Goal: Task Accomplishment & Management: Use online tool/utility

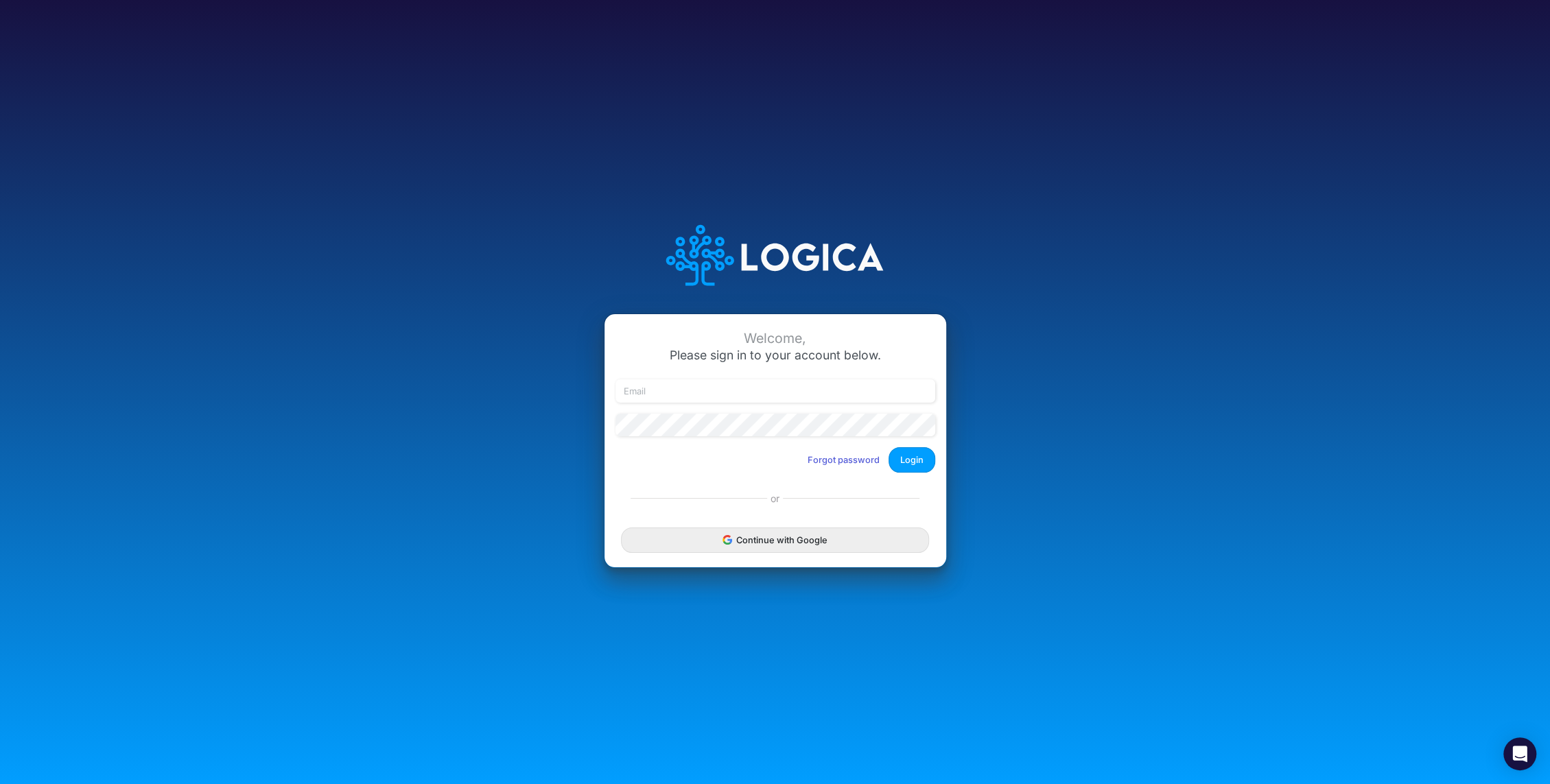
click at [763, 543] on button "Continue with Google" at bounding box center [774, 540] width 307 height 26
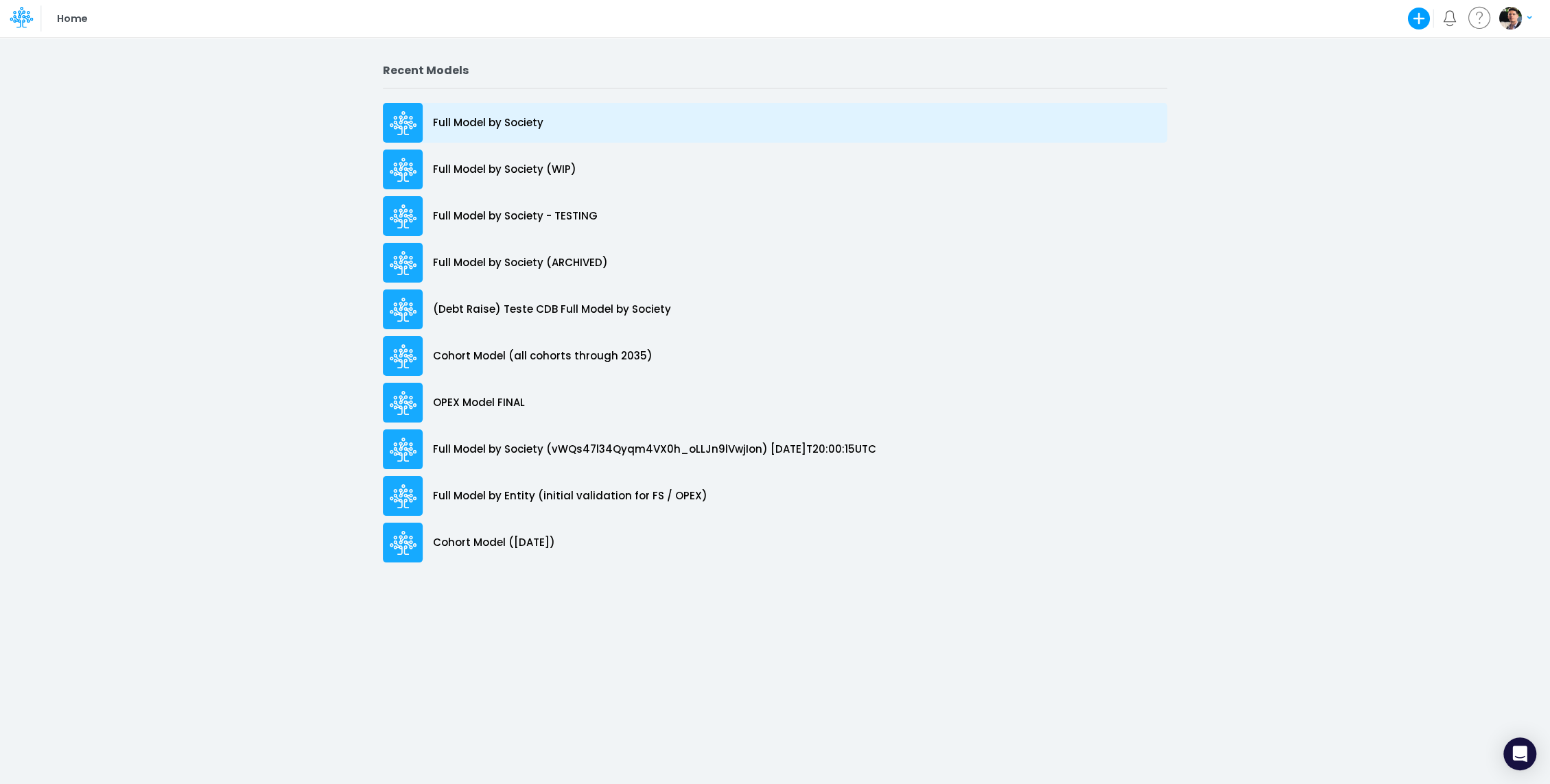
click at [517, 114] on div "Full Model by Society" at bounding box center [775, 123] width 784 height 40
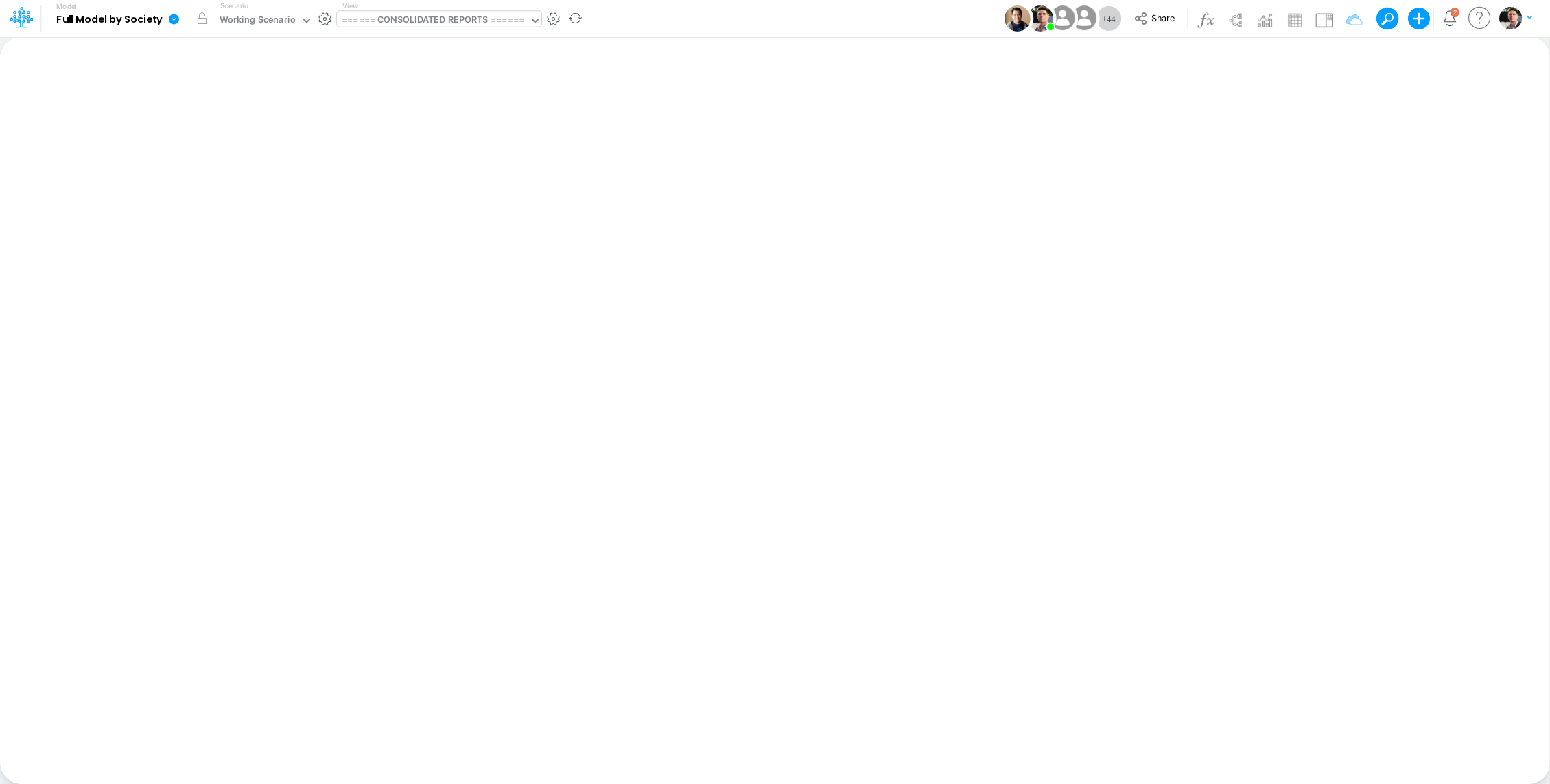
click at [439, 18] on div "====== CONSOLIDATED REPORTS ======" at bounding box center [433, 21] width 183 height 16
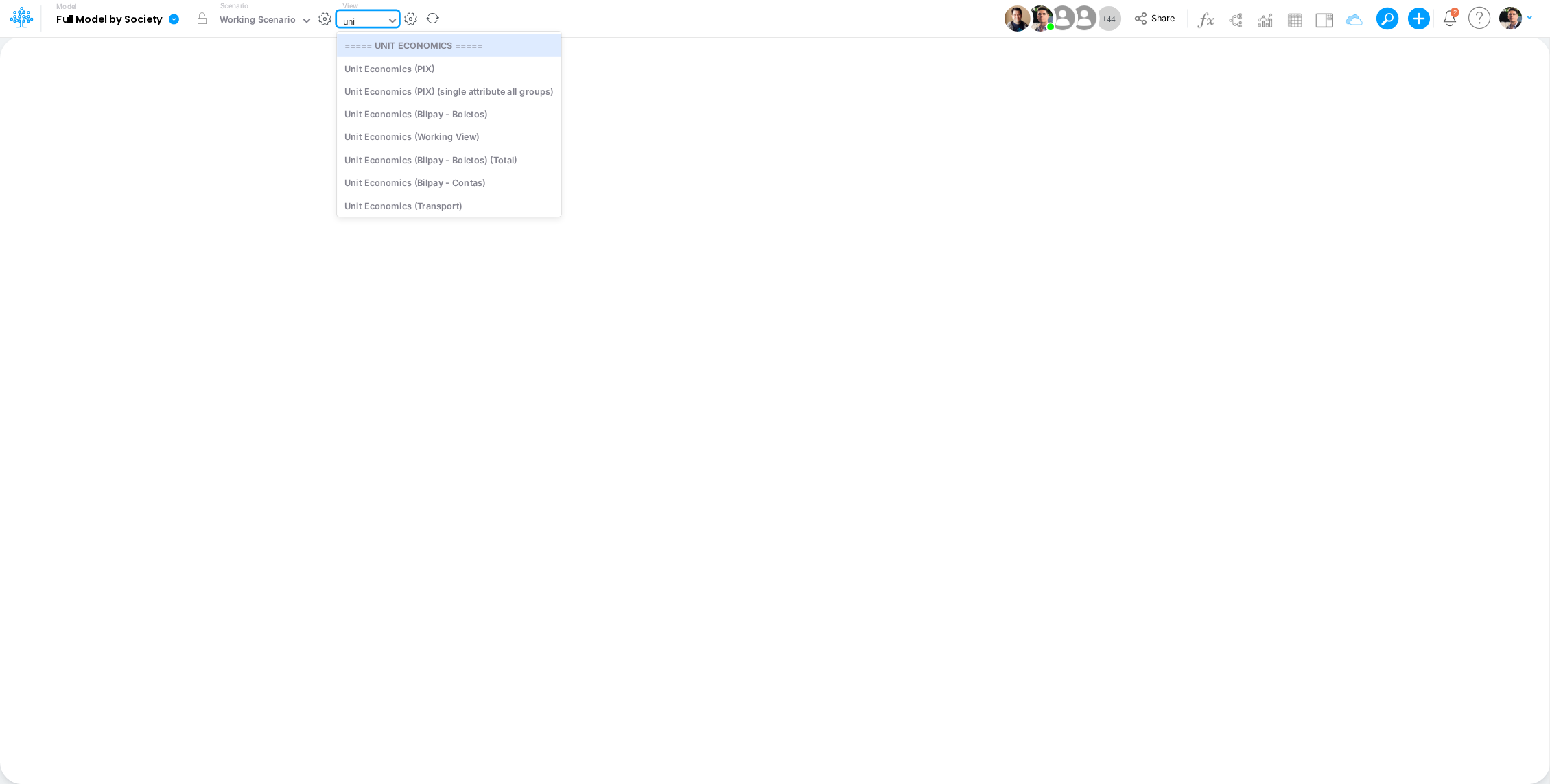
type input "unit"
click at [417, 66] on div "Unit Economics (PIX)" at bounding box center [449, 68] width 225 height 23
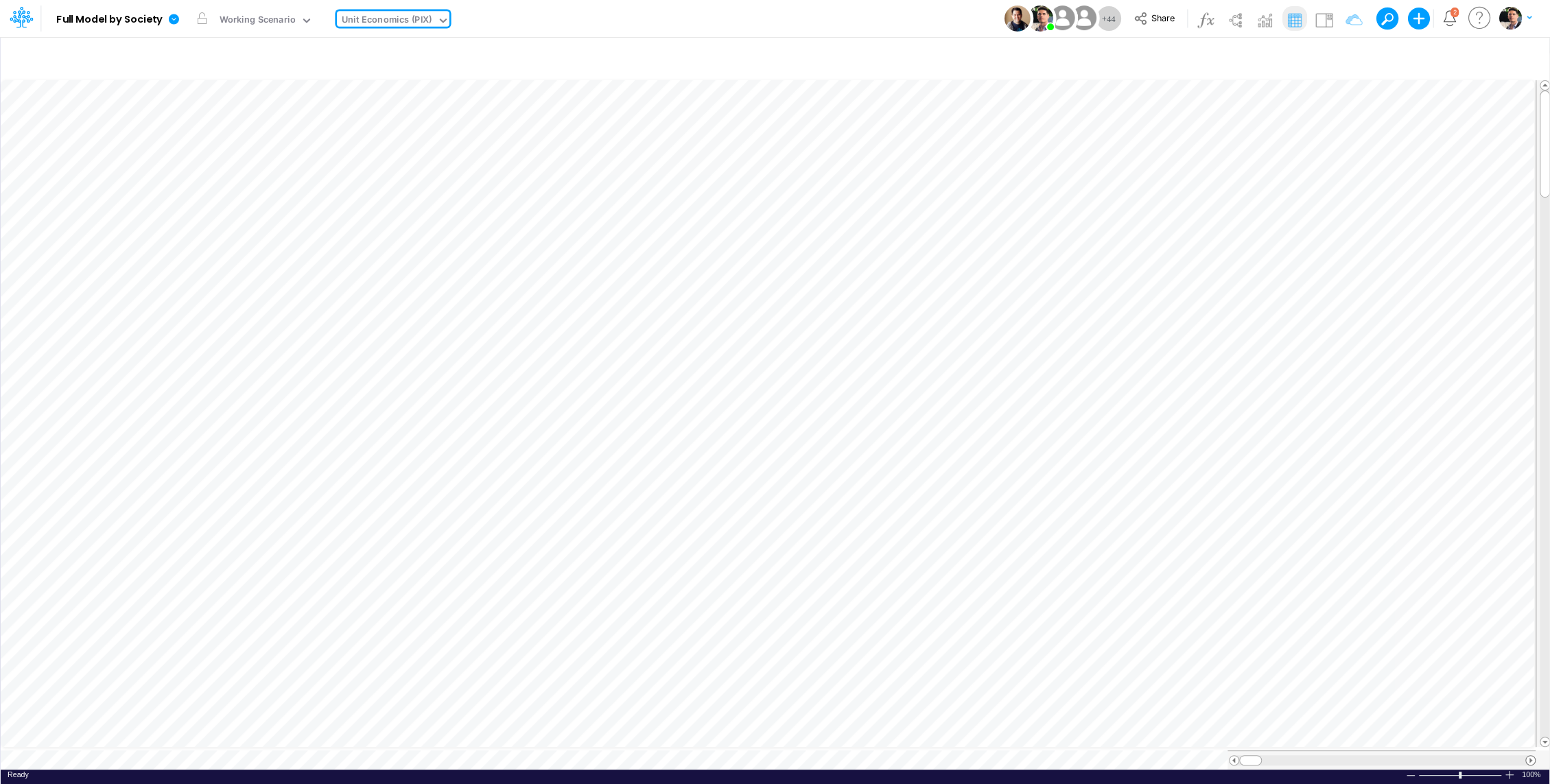
click at [1527, 756] on span at bounding box center [1529, 759] width 9 height 9
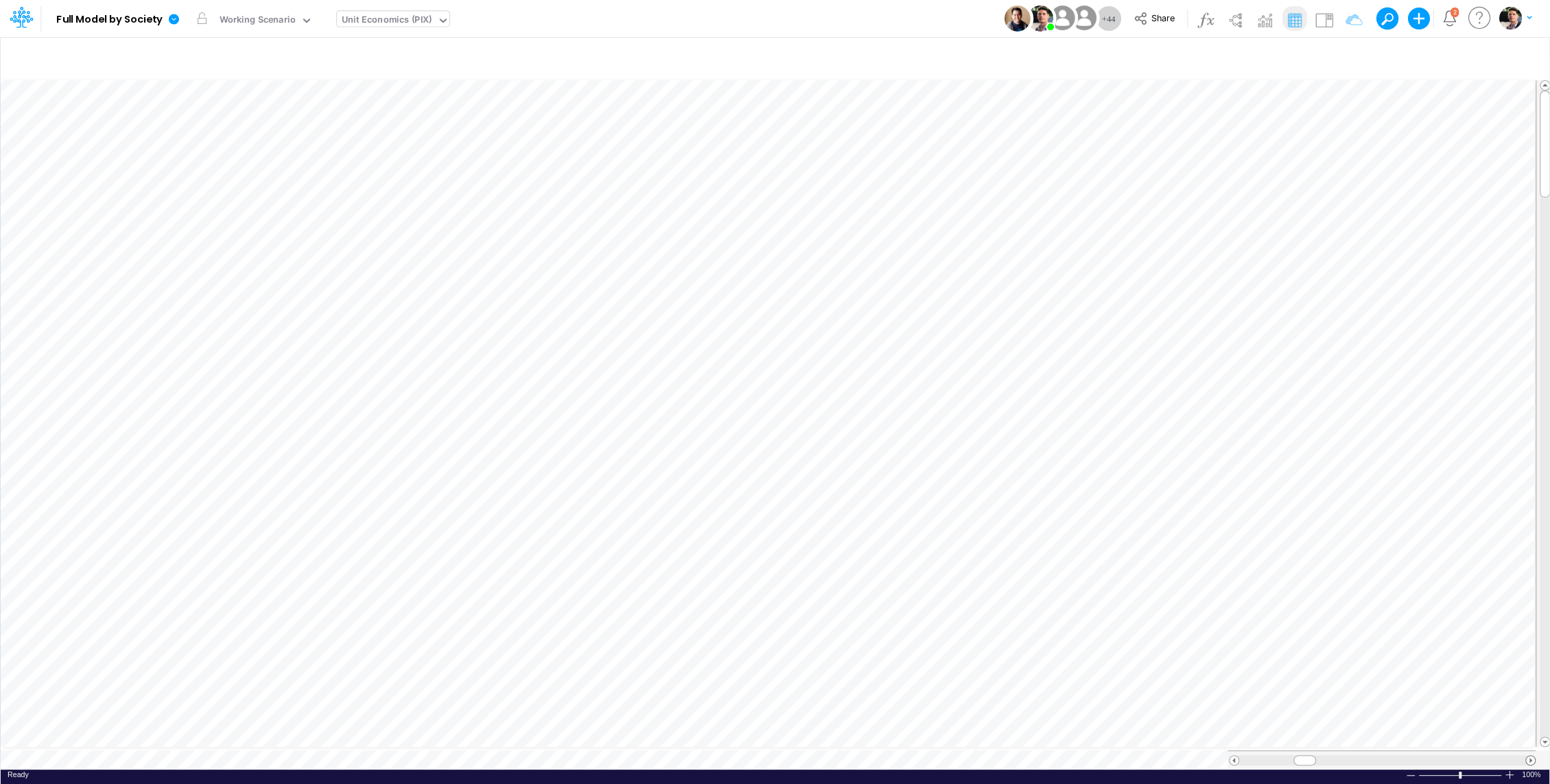
click at [1527, 756] on span at bounding box center [1529, 759] width 9 height 9
click at [972, 347] on icon "button" at bounding box center [968, 341] width 21 height 15
click at [970, 306] on icon "button" at bounding box center [968, 306] width 21 height 15
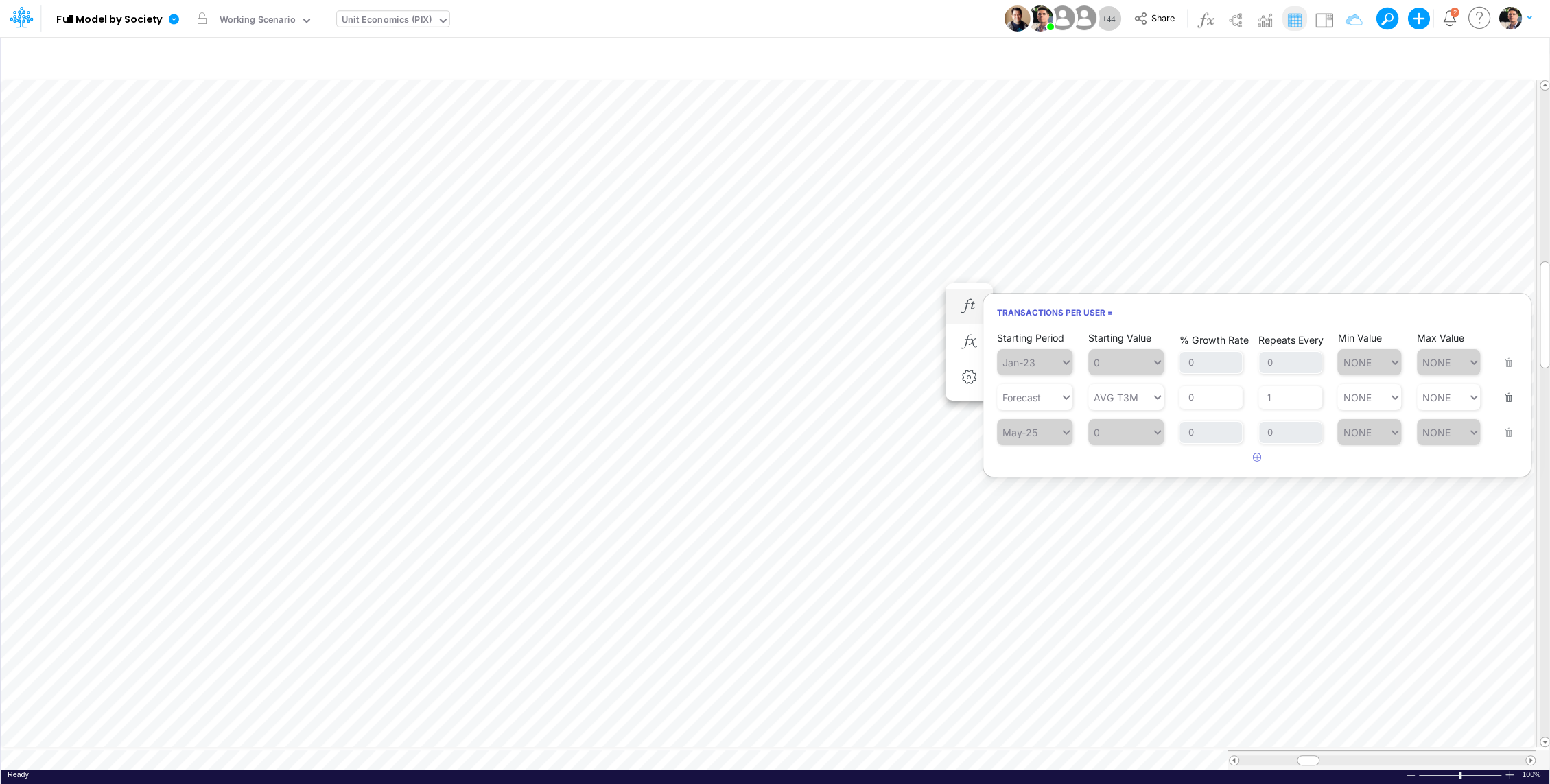
click at [1509, 436] on div "Starting Period May-25 Starting Value 0 % Growth Rate 0 Repeats Every 0 Min Val…" at bounding box center [1256, 423] width 520 height 43
click at [1511, 435] on div "Starting Period May-25 Starting Value 0 % Growth Rate 0 Repeats Every 0 Min Val…" at bounding box center [1256, 423] width 520 height 43
click at [1531, 756] on span at bounding box center [1529, 759] width 9 height 9
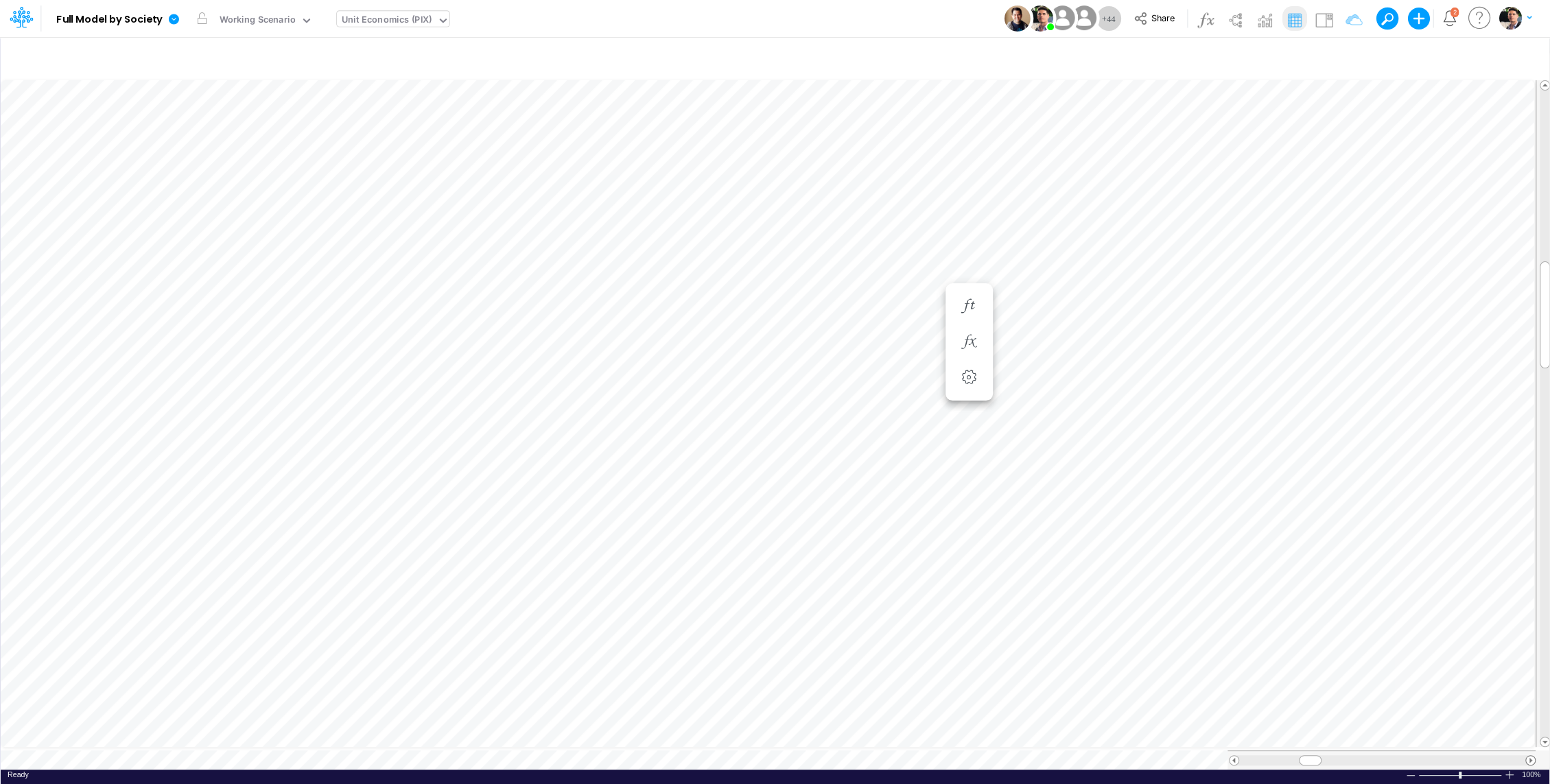
scroll to position [6, 1]
click at [1531, 756] on span at bounding box center [1529, 759] width 9 height 9
click at [809, 342] on icon "button" at bounding box center [804, 341] width 21 height 15
click at [806, 303] on icon "button" at bounding box center [804, 306] width 21 height 15
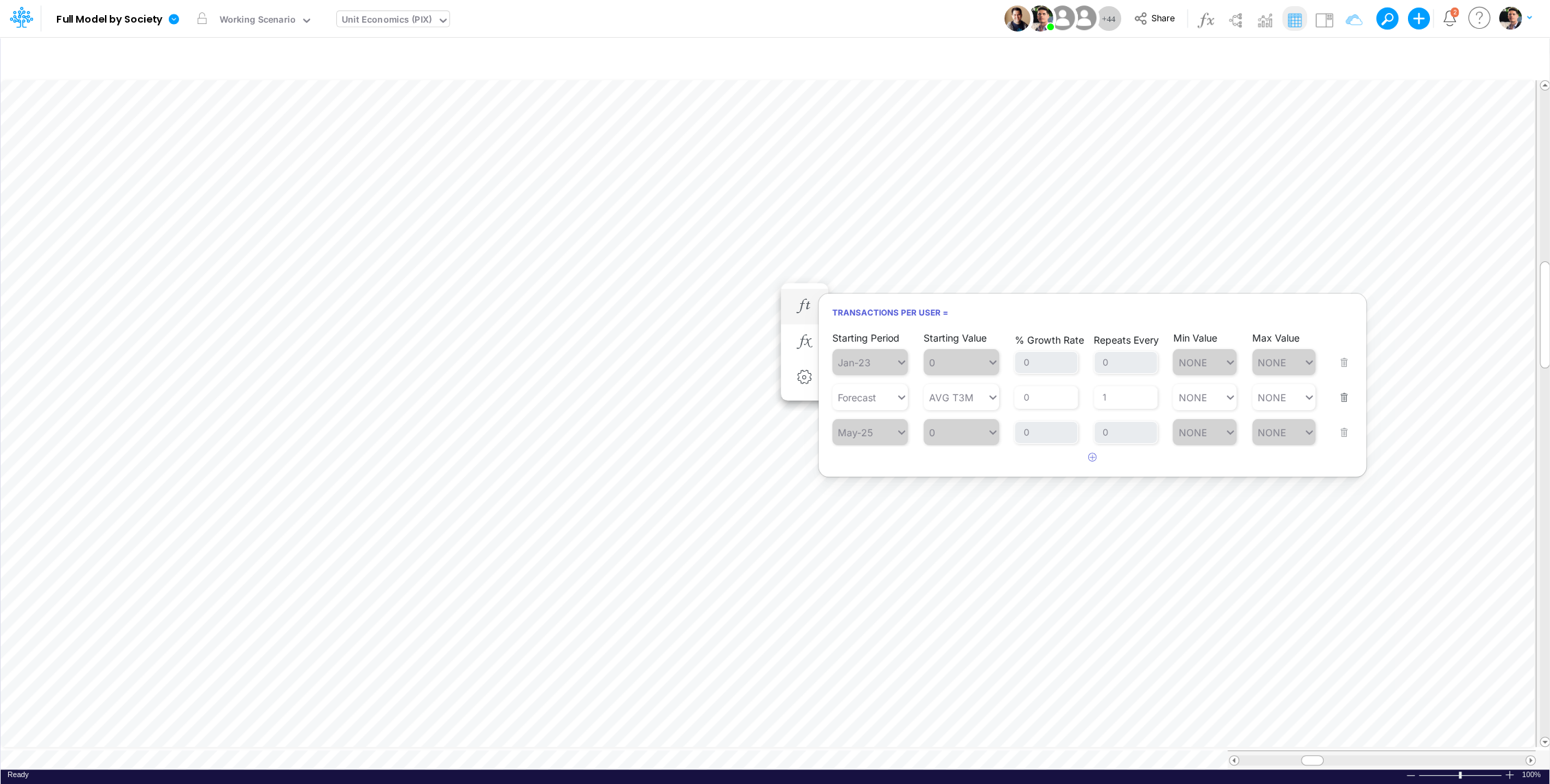
click at [1346, 399] on button "button" at bounding box center [1340, 389] width 18 height 37
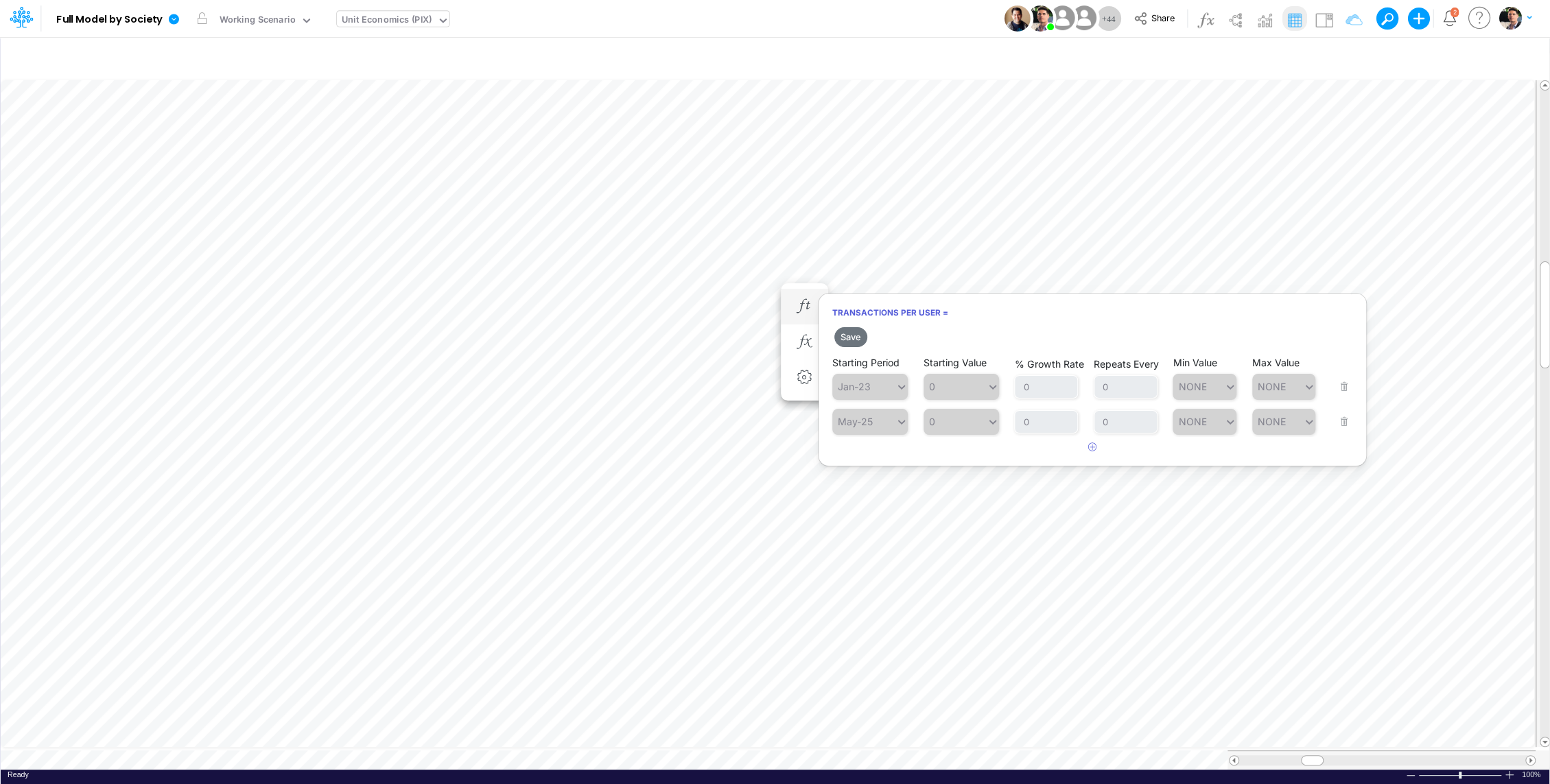
click at [819, 329] on h2 "Save" at bounding box center [1093, 337] width 548 height 25
click at [855, 336] on button "Save" at bounding box center [851, 337] width 33 height 20
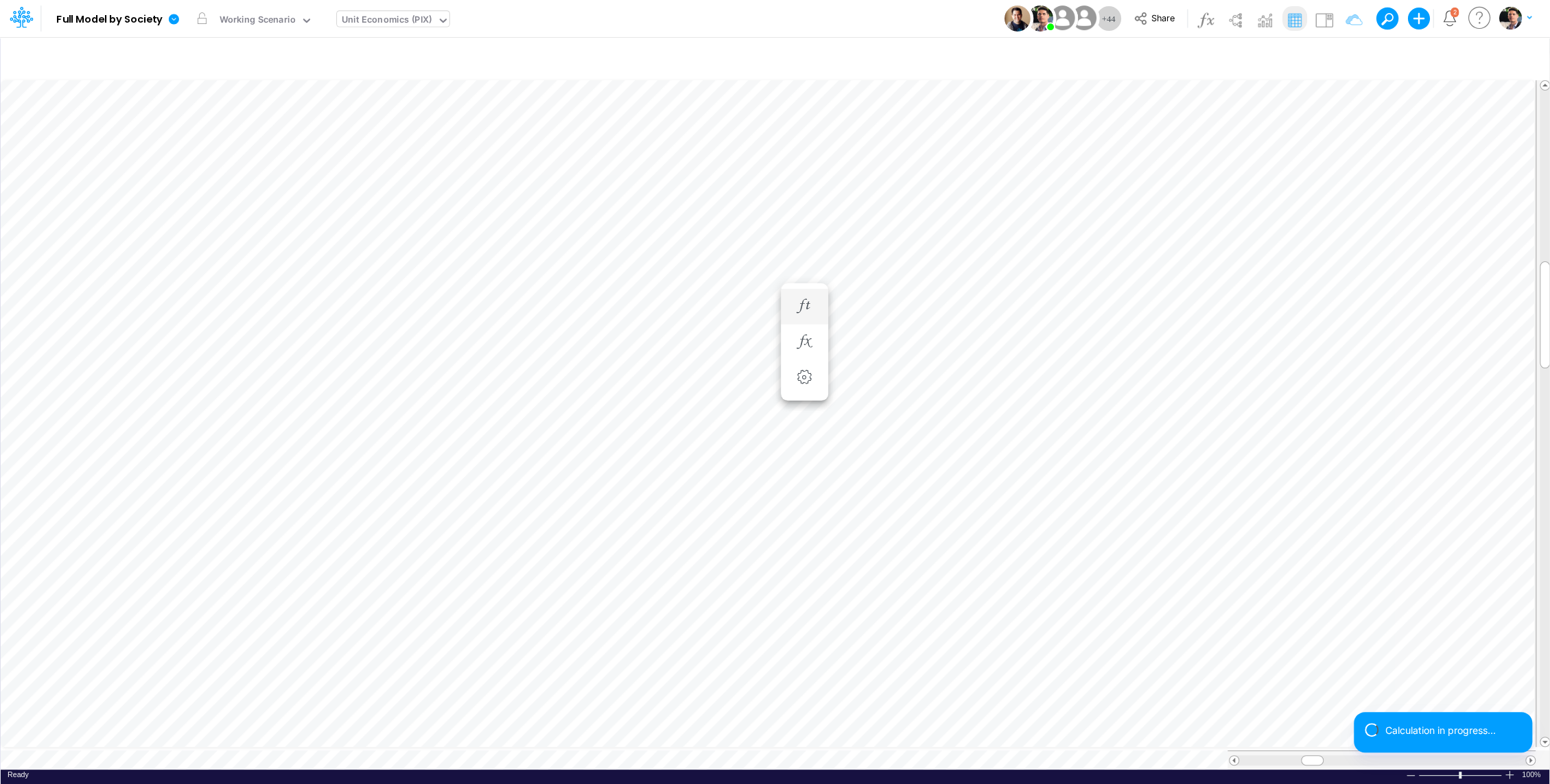
scroll to position [6, 1]
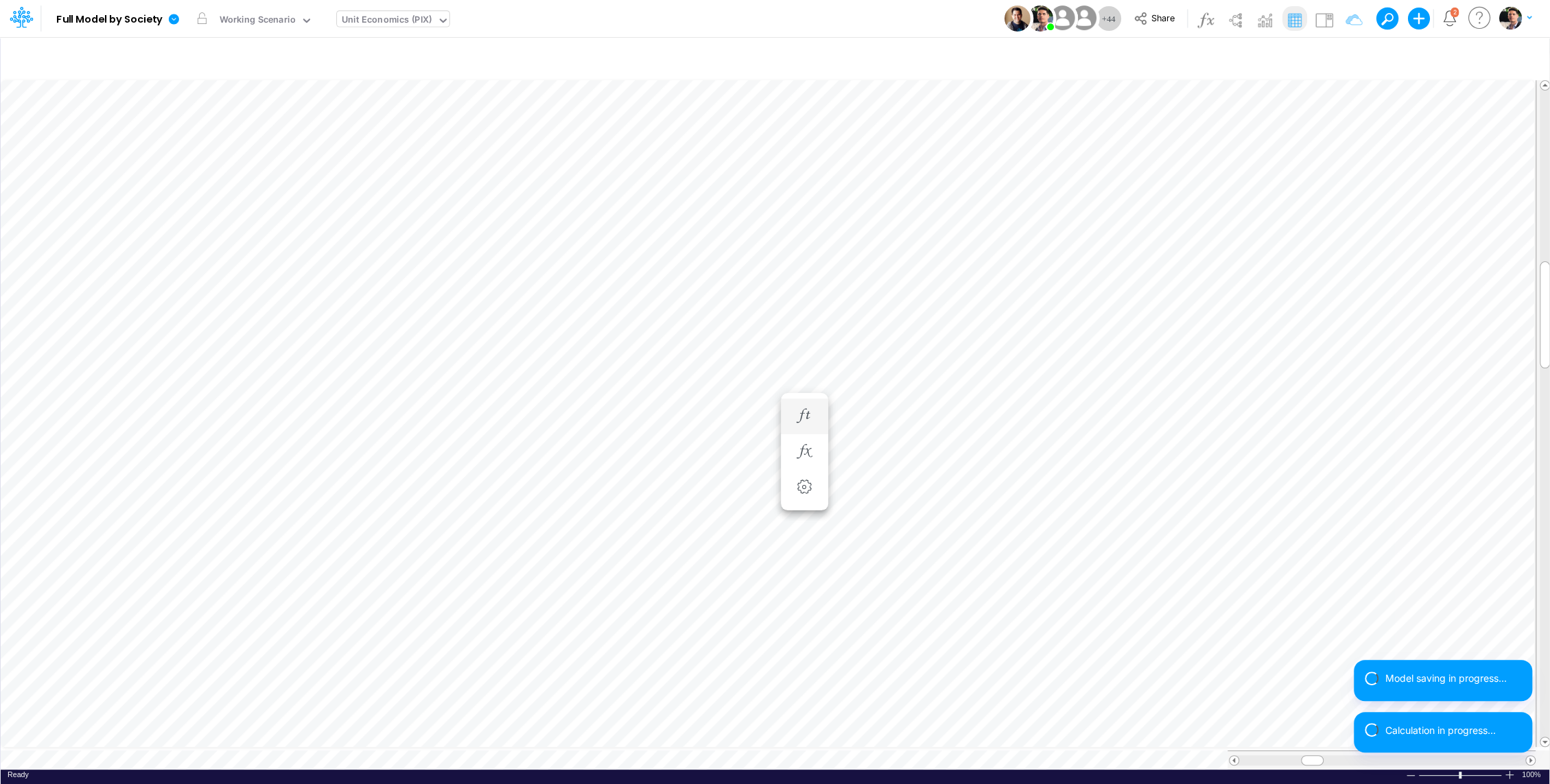
scroll to position [6, 1]
click at [805, 340] on icon "button" at bounding box center [804, 341] width 21 height 15
click at [805, 311] on icon "button" at bounding box center [804, 306] width 21 height 15
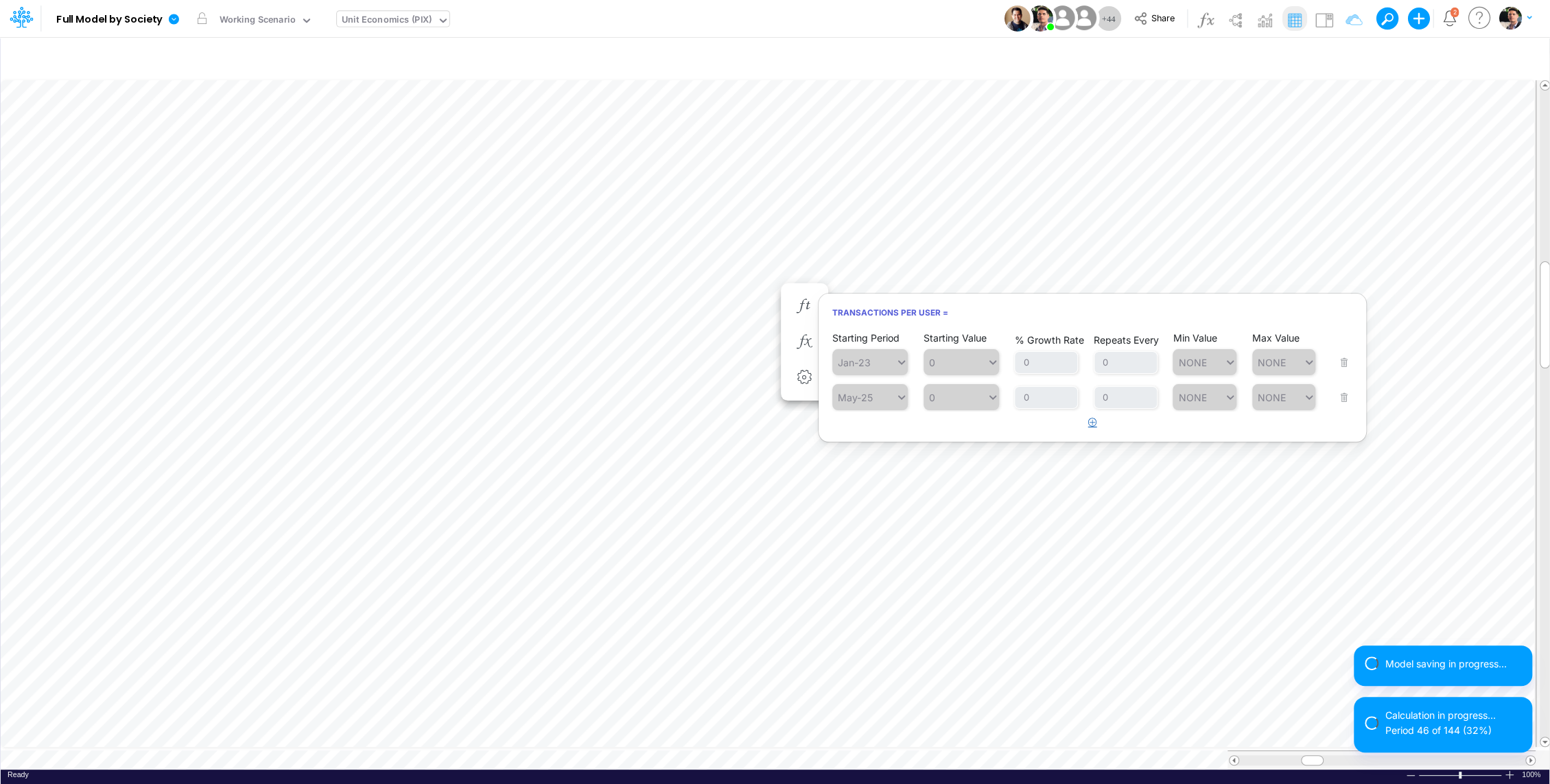
click at [1092, 423] on icon "button" at bounding box center [1092, 422] width 9 height 9
click at [896, 432] on icon at bounding box center [901, 432] width 13 height 14
click at [881, 468] on div "Forecast" at bounding box center [870, 463] width 76 height 23
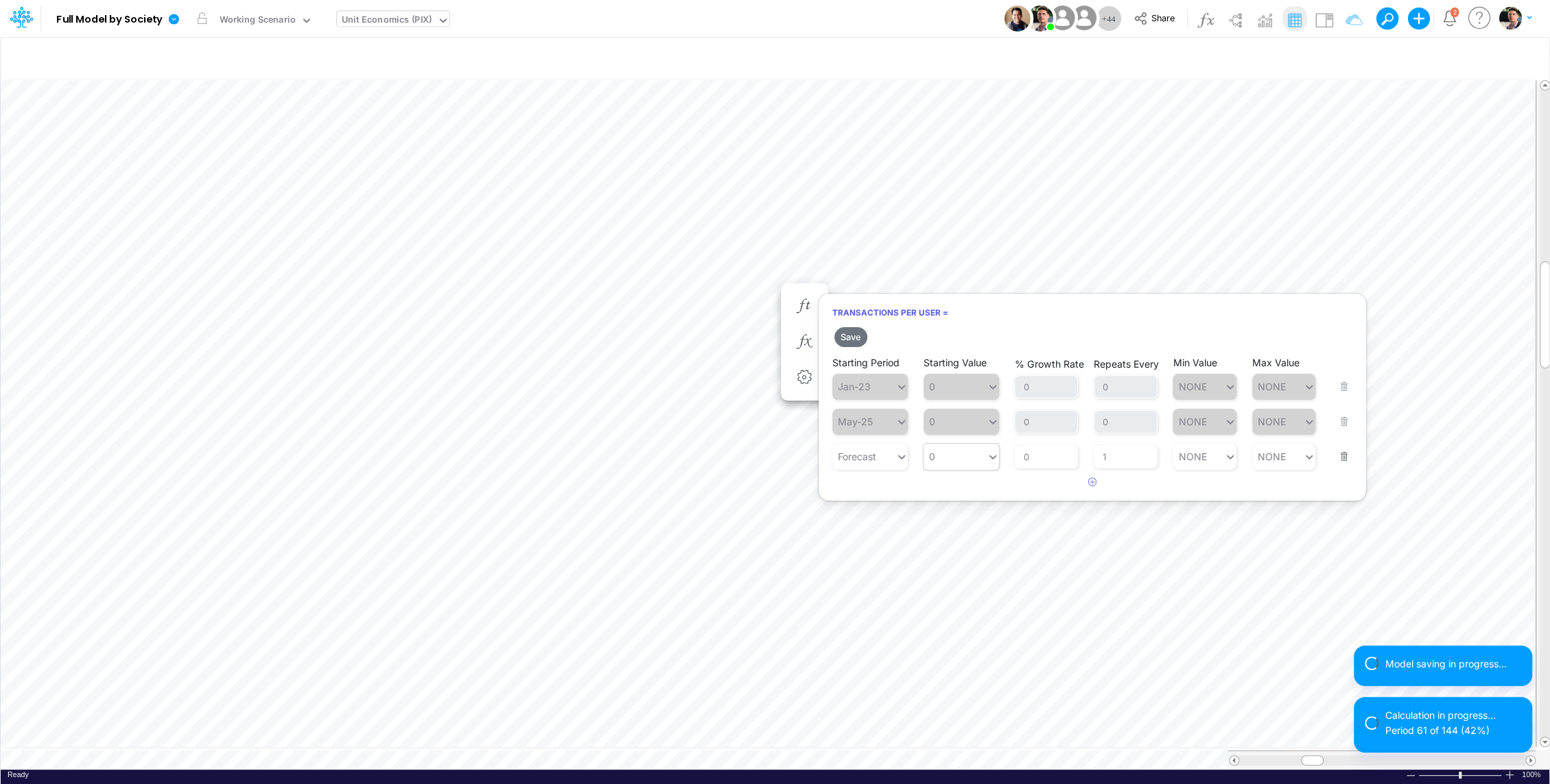
type input "0"
click at [981, 456] on div "0 0" at bounding box center [955, 456] width 63 height 20
click at [975, 572] on div "AVG T3M" at bounding box center [960, 578] width 76 height 23
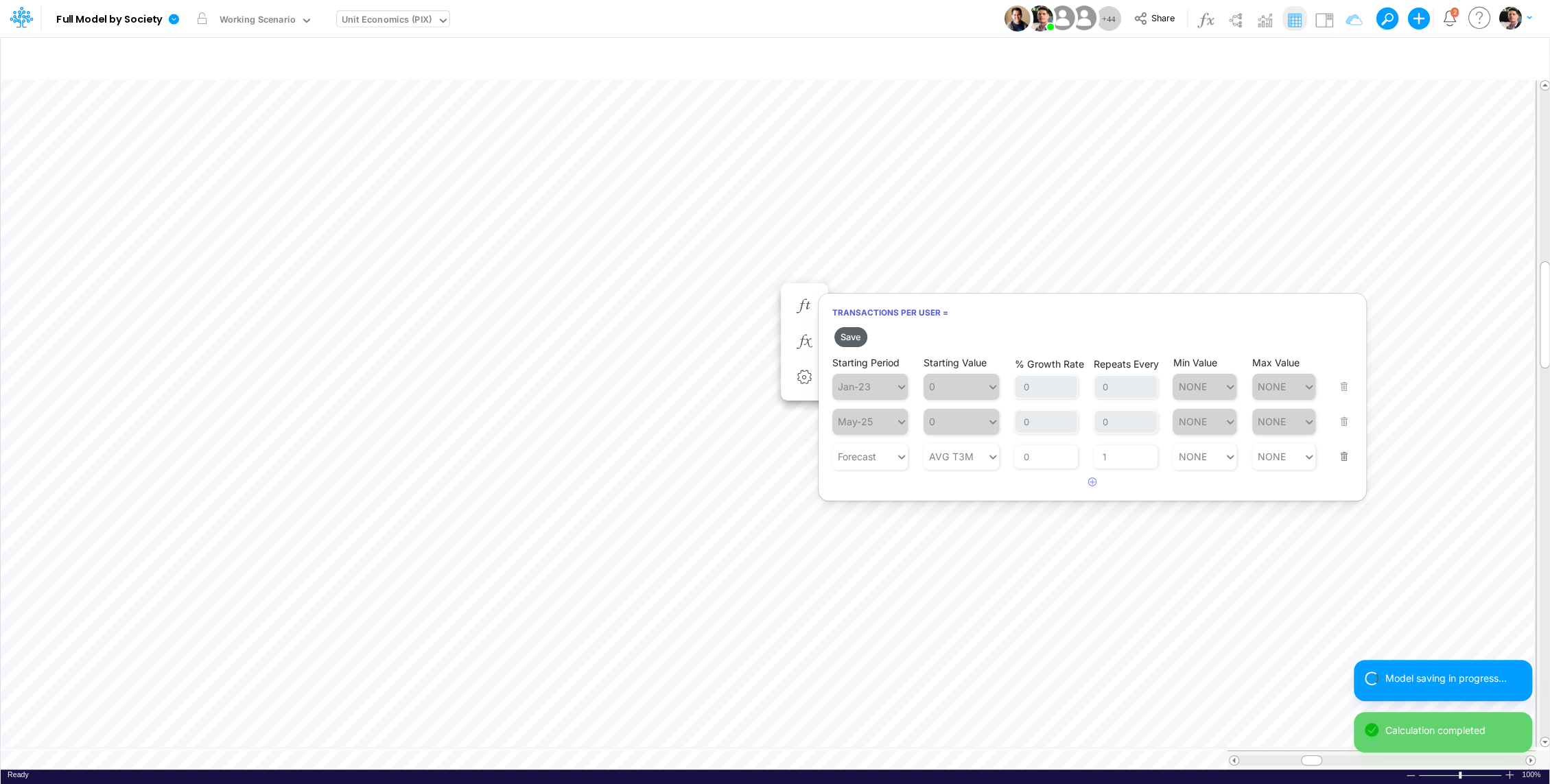
click at [849, 336] on button "Save" at bounding box center [851, 337] width 33 height 20
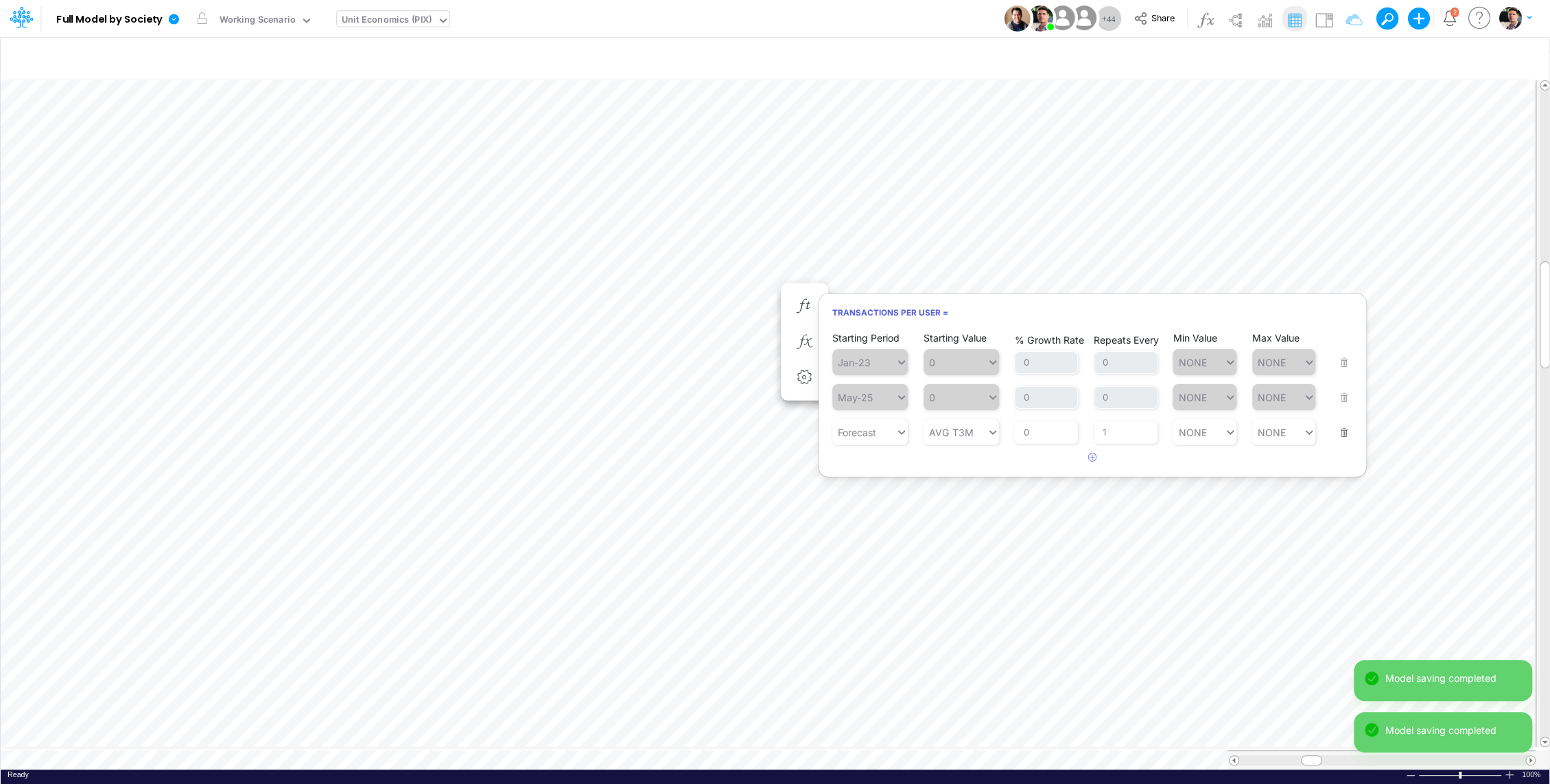
scroll to position [6, 1]
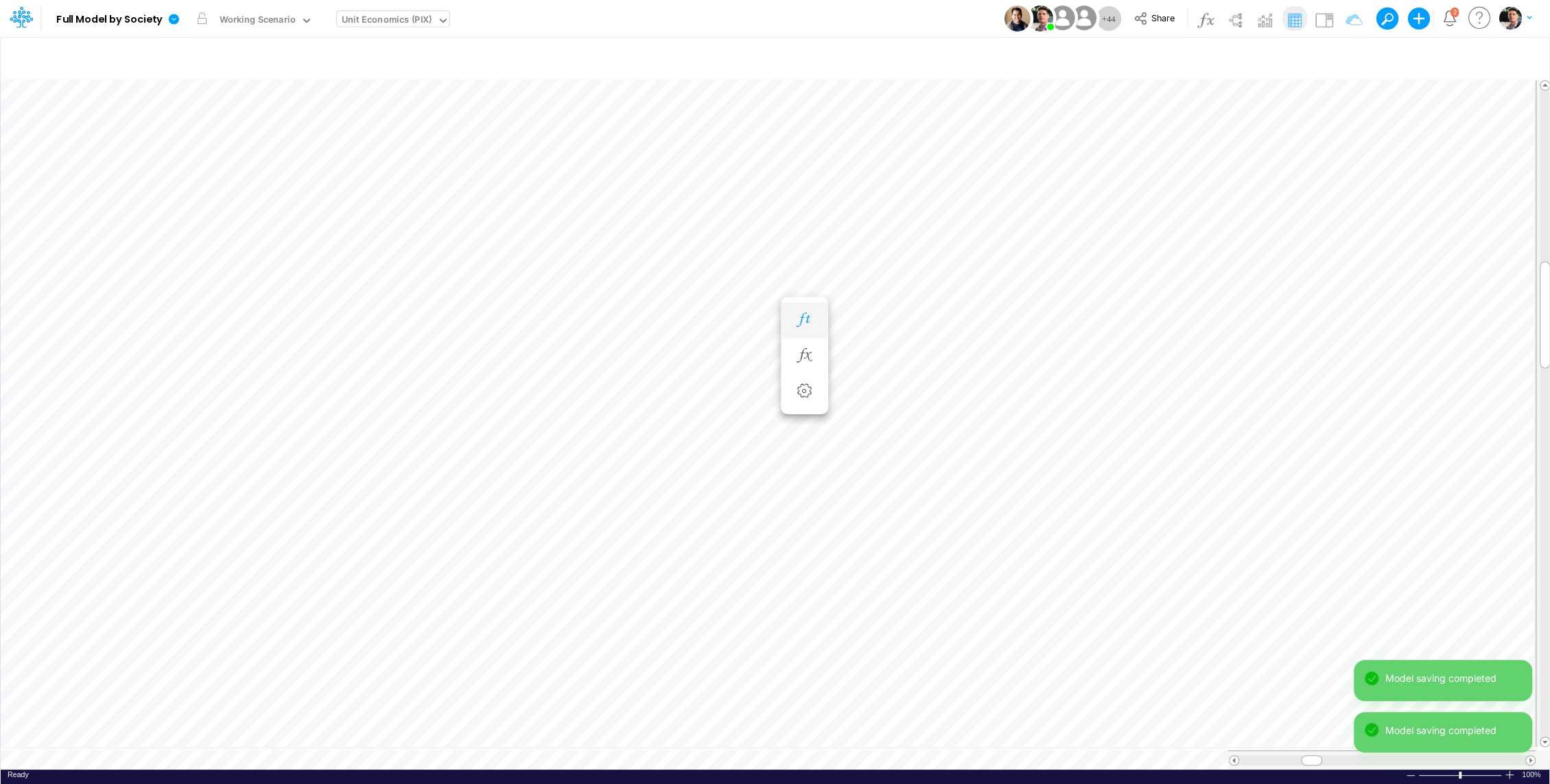
click at [805, 320] on icon "button" at bounding box center [804, 320] width 21 height 15
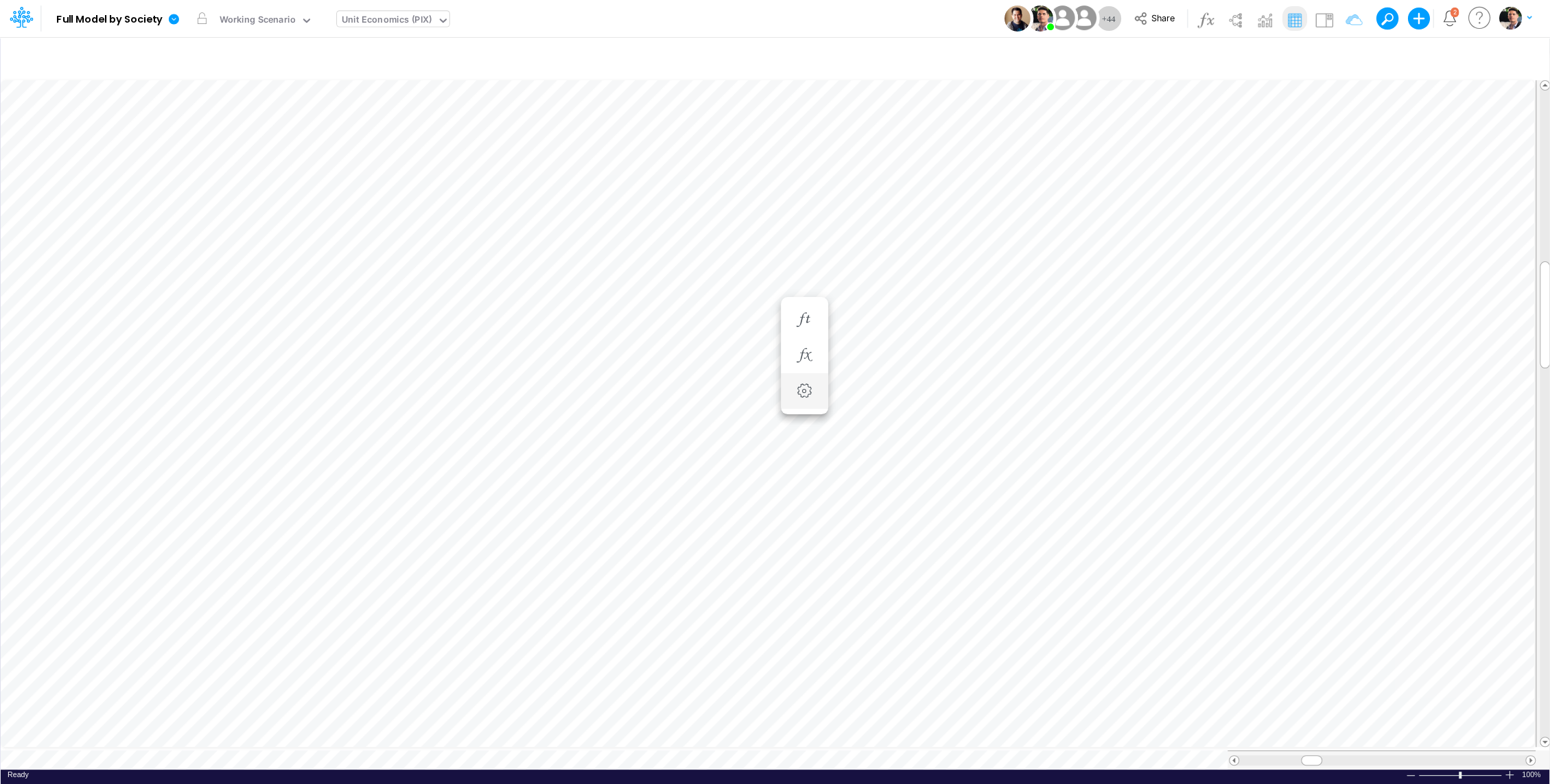
scroll to position [6, 1]
click at [258, 15] on div "Working Scenario" at bounding box center [258, 21] width 77 height 16
click at [437, 19] on icon at bounding box center [443, 21] width 13 height 13
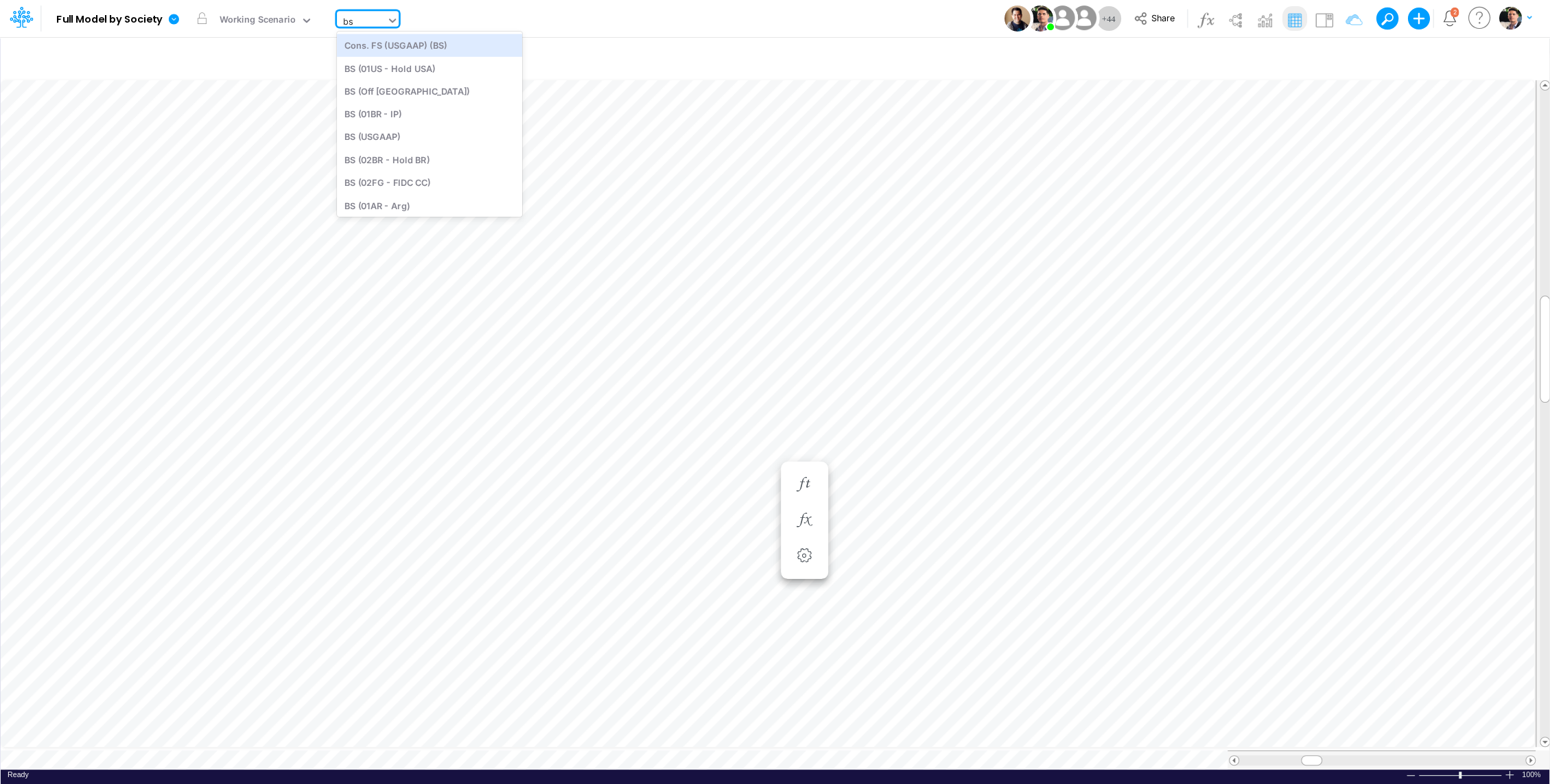
type input "bs"
click at [425, 117] on div "BS (01BR - IP)" at bounding box center [429, 113] width 186 height 23
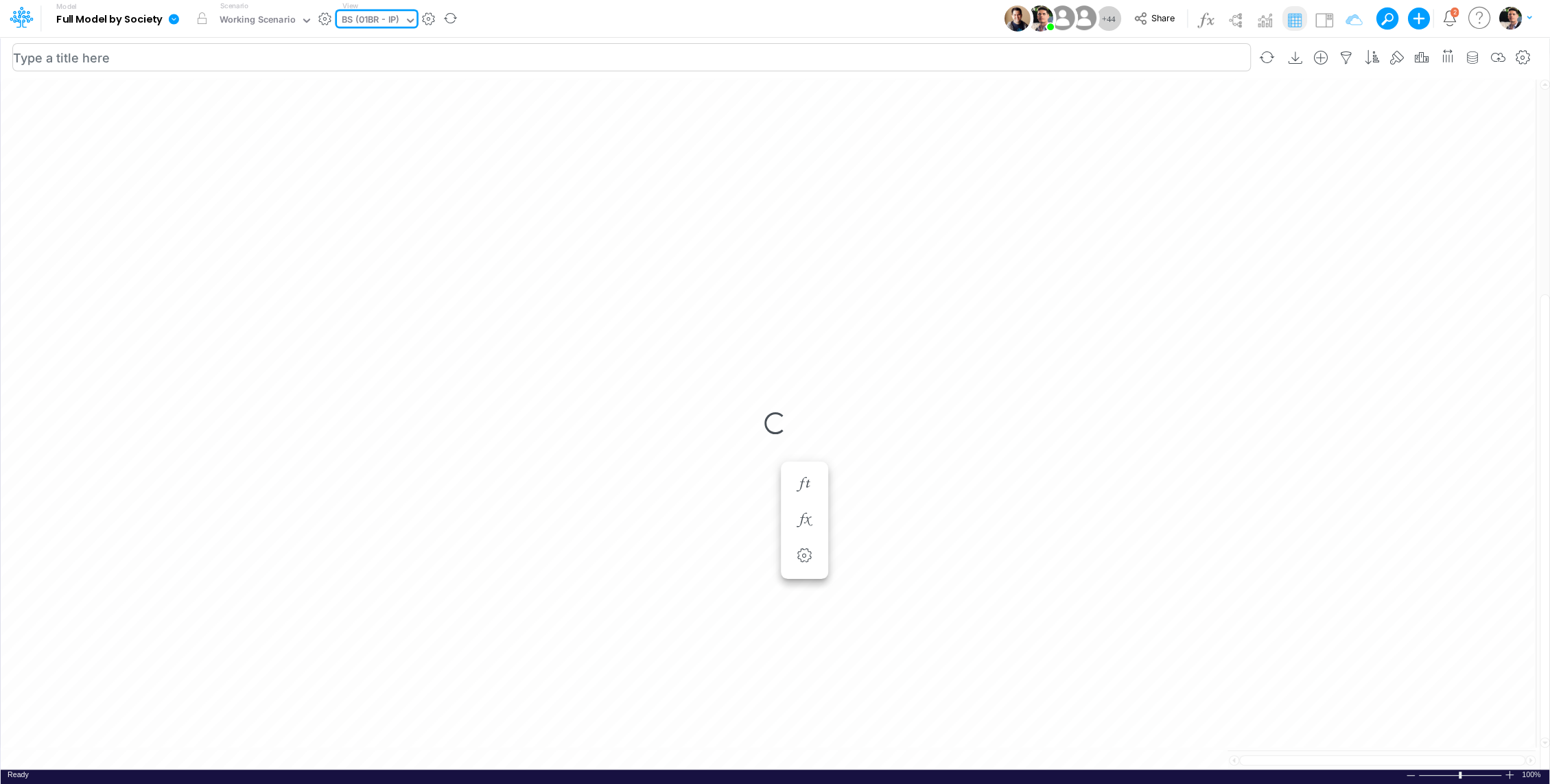
type input "BS (01BR - IP)"
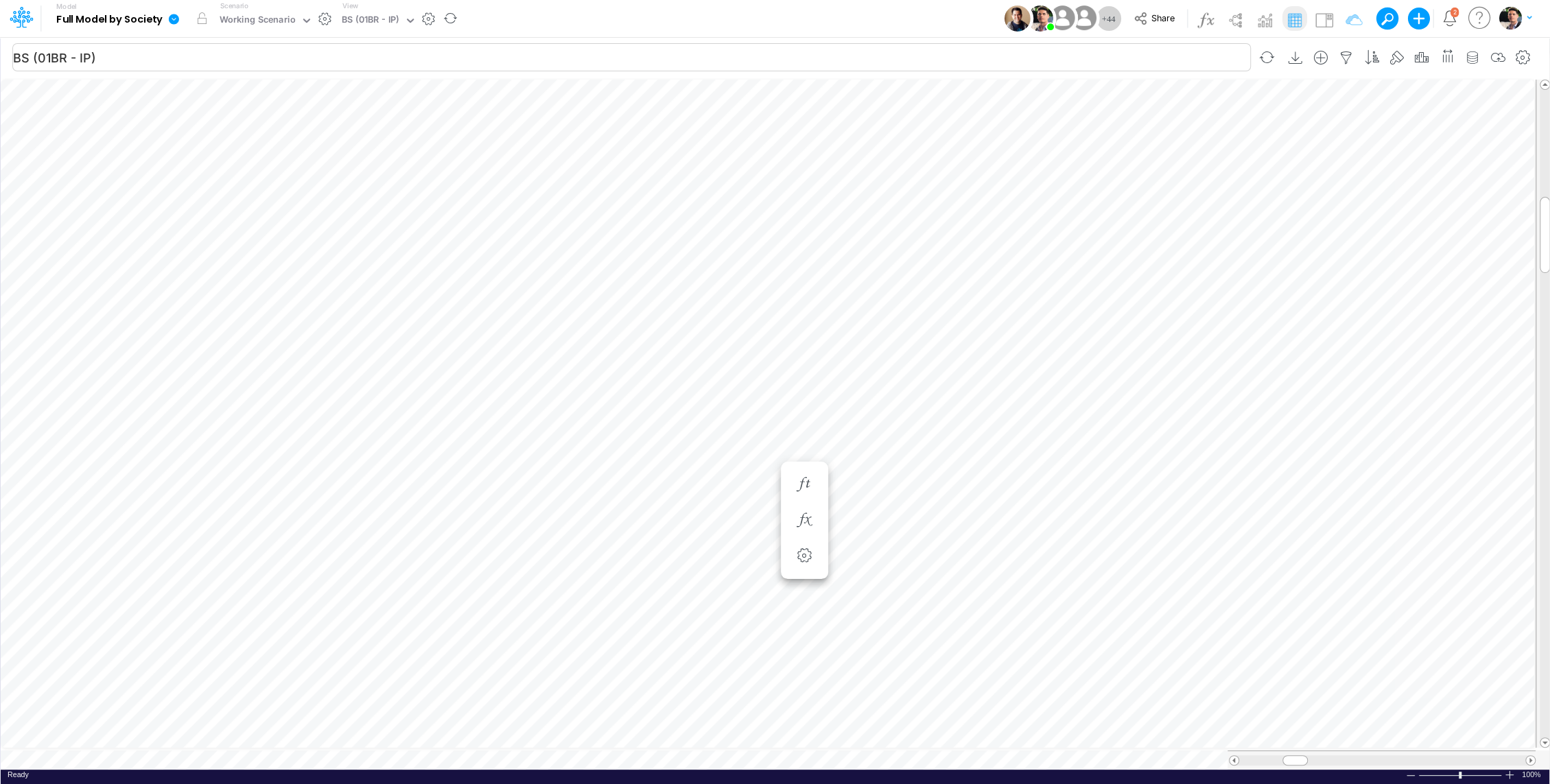
scroll to position [6, 1]
